Goal: Task Accomplishment & Management: Manage account settings

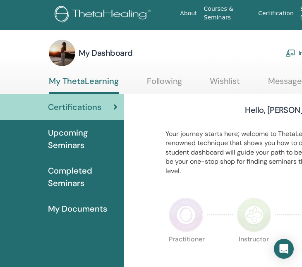
click at [293, 54] on img at bounding box center [290, 52] width 10 height 7
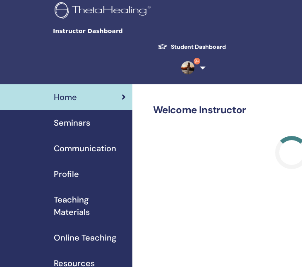
click at [76, 126] on span "Seminars" at bounding box center [72, 123] width 36 height 12
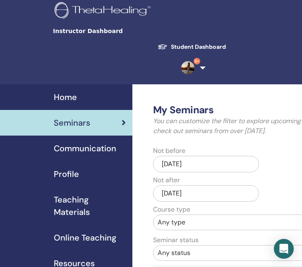
click at [72, 94] on span "Home" at bounding box center [65, 97] width 23 height 12
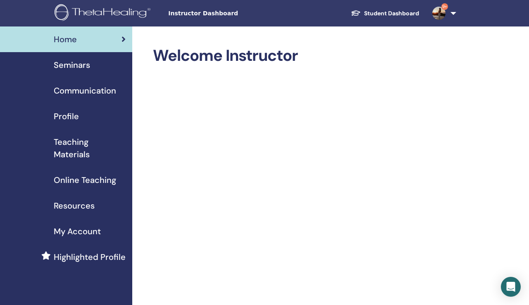
click at [83, 67] on span "Seminars" at bounding box center [72, 65] width 36 height 12
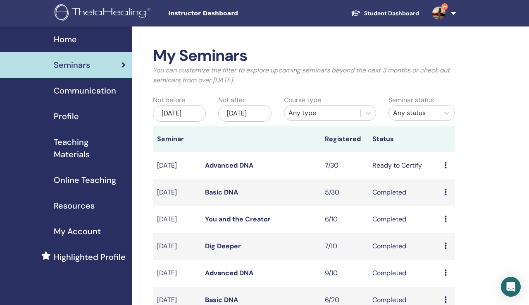
click at [248, 169] on link "Advanced DNA" at bounding box center [229, 165] width 48 height 9
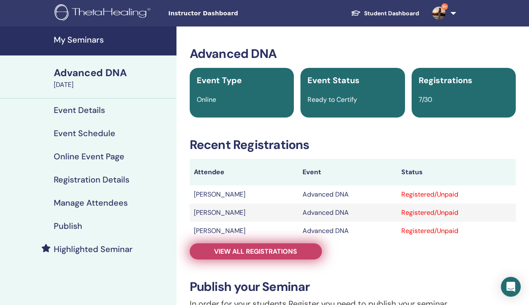
click at [274, 252] on span "View all registrations" at bounding box center [255, 251] width 83 height 9
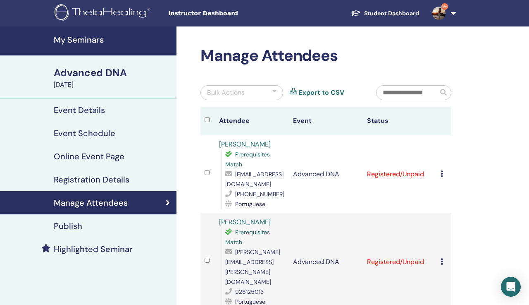
click at [441, 262] on icon at bounding box center [442, 261] width 2 height 7
click at [443, 269] on p "Cancel Registration" at bounding box center [460, 269] width 65 height 10
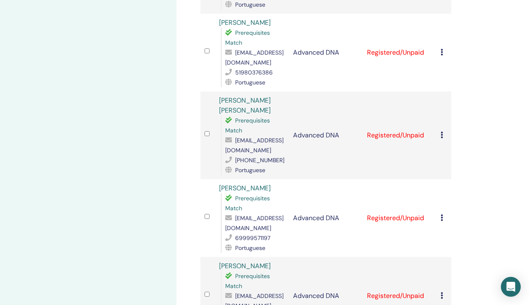
scroll to position [331, 0]
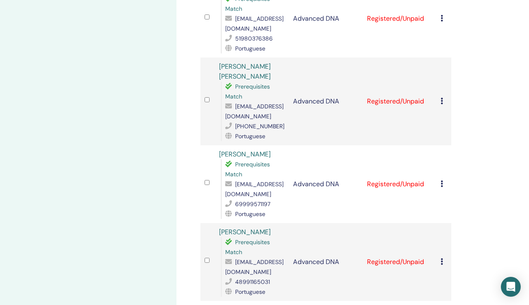
click at [442, 102] on icon at bounding box center [442, 101] width 2 height 7
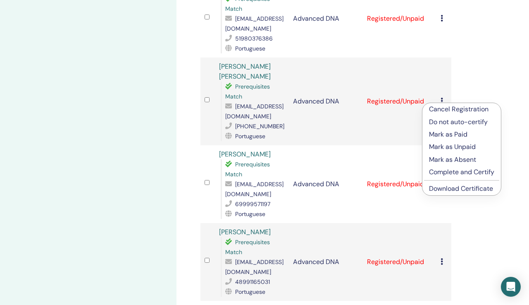
click at [450, 111] on p "Cancel Registration" at bounding box center [461, 109] width 65 height 10
